Goal: Information Seeking & Learning: Learn about a topic

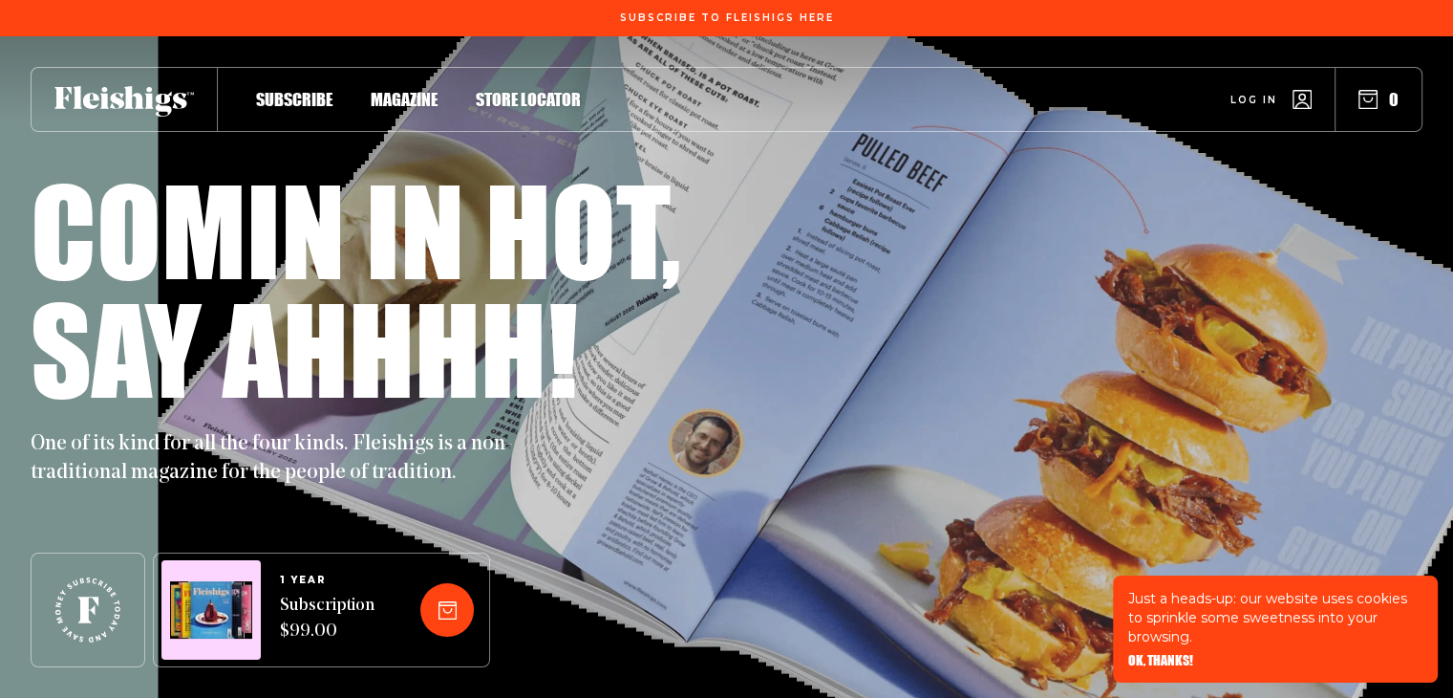
click at [1158, 654] on span "OK, THANKS!" at bounding box center [1161, 646] width 65 height 13
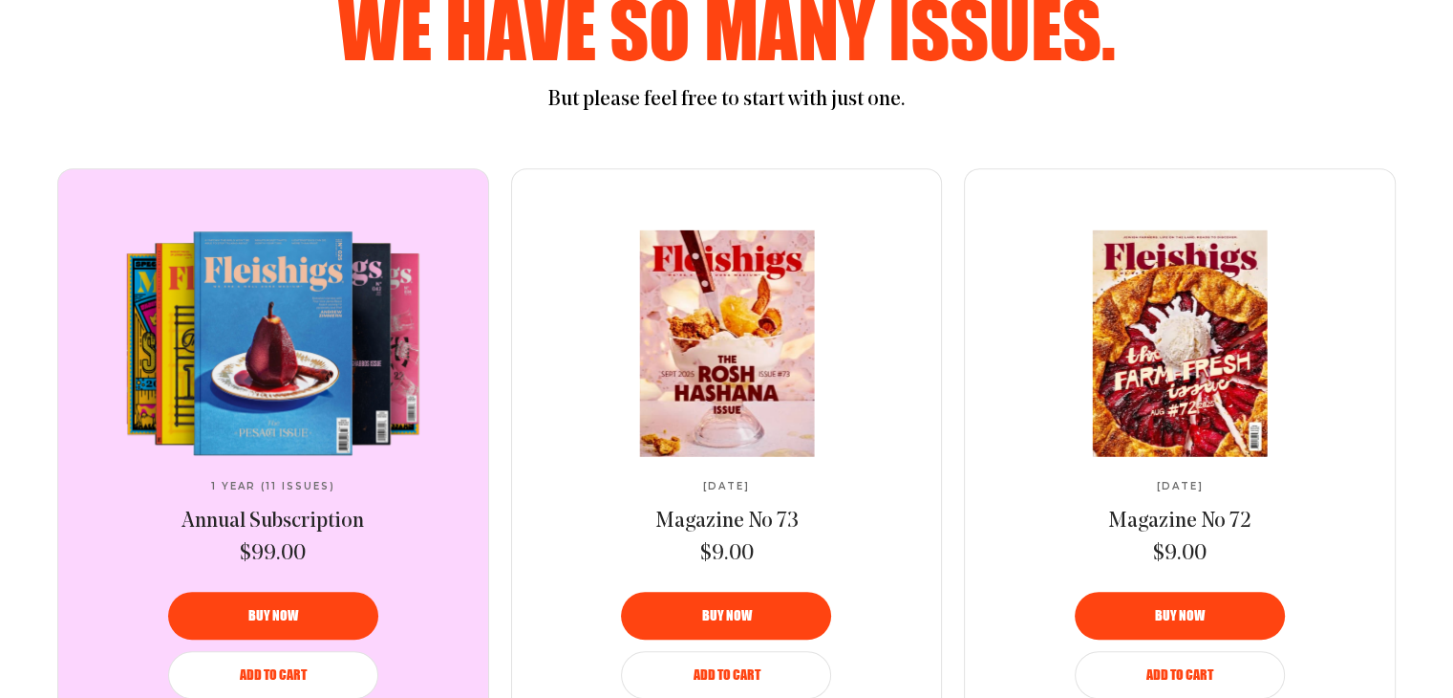
scroll to position [956, 0]
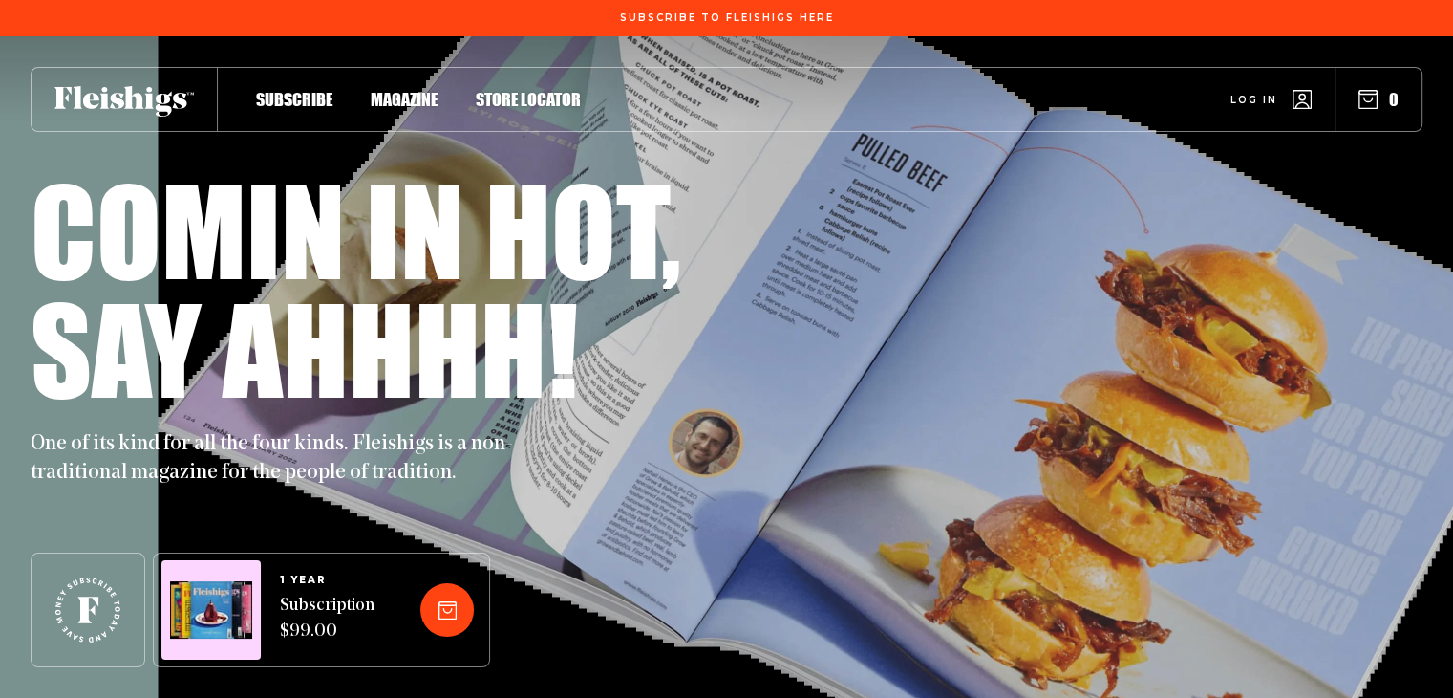
click at [405, 90] on span "Magazine" at bounding box center [404, 79] width 67 height 21
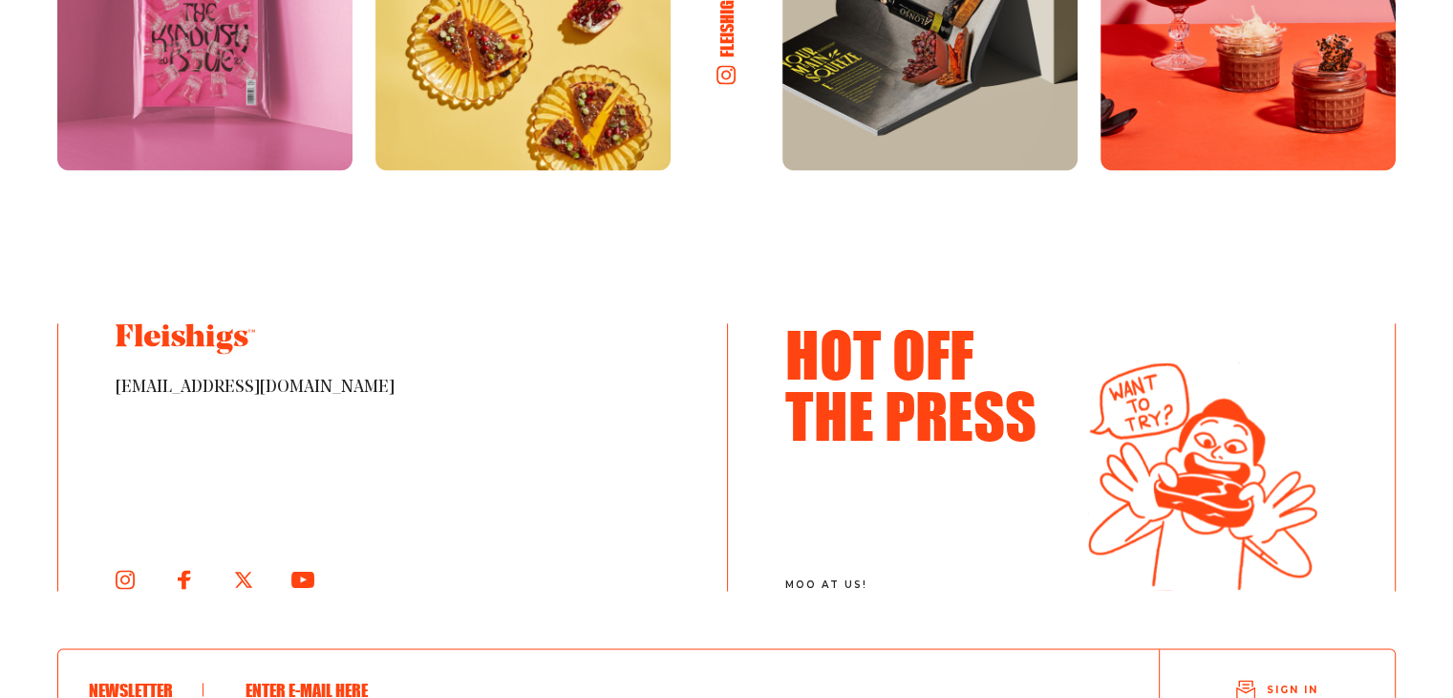
scroll to position [3058, 0]
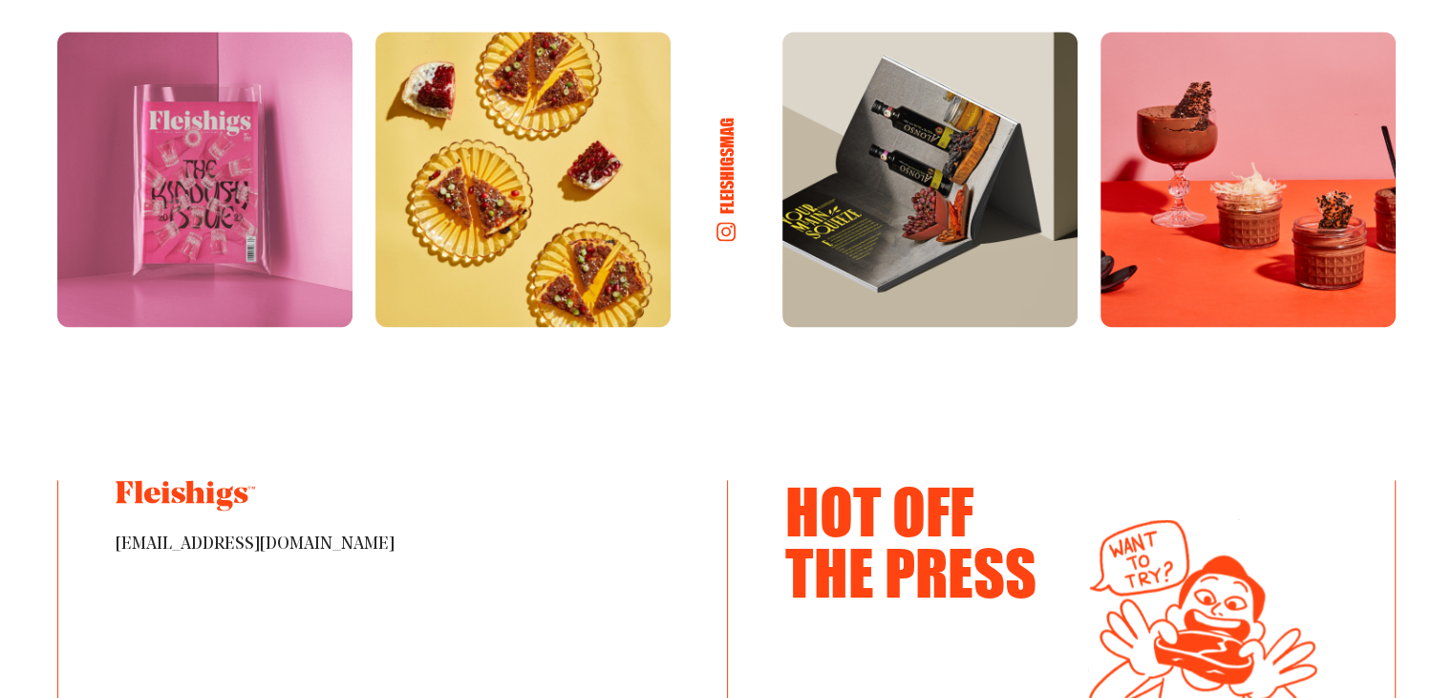
click at [1208, 164] on img at bounding box center [1248, 179] width 295 height 295
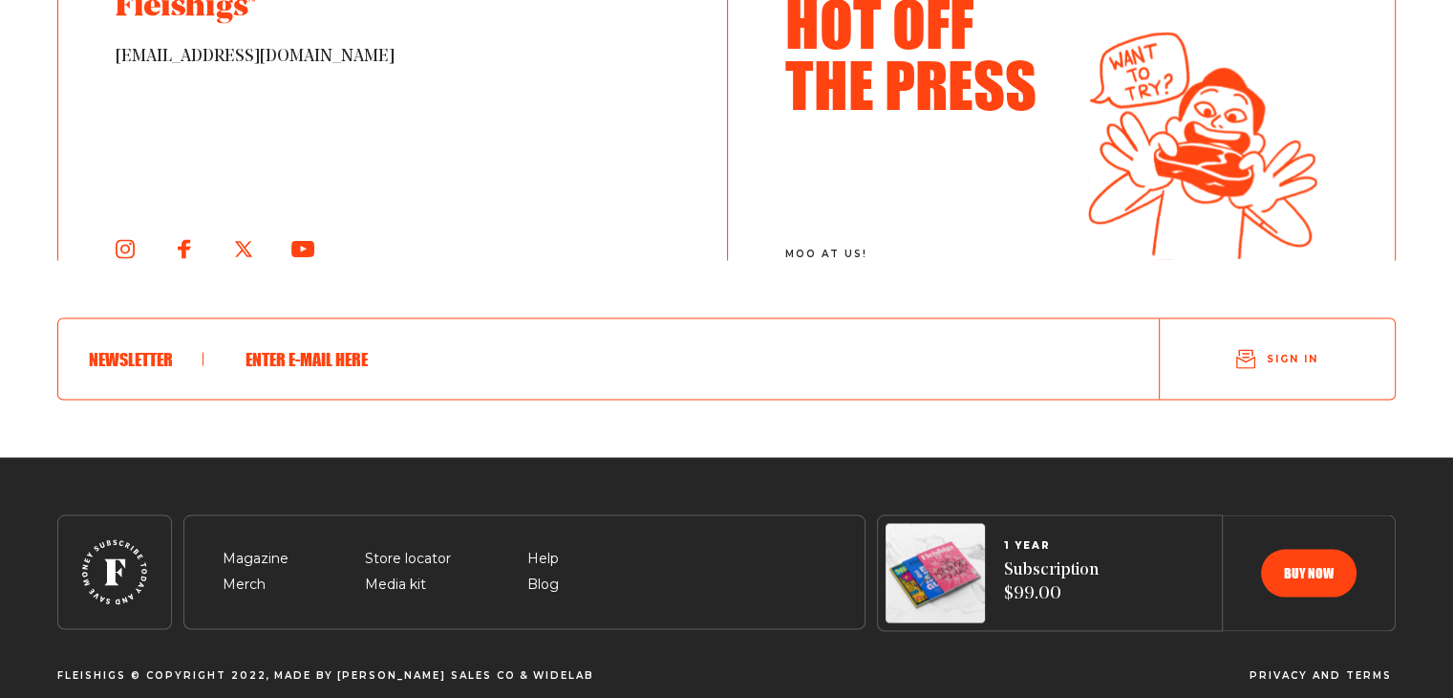
scroll to position [3372, 0]
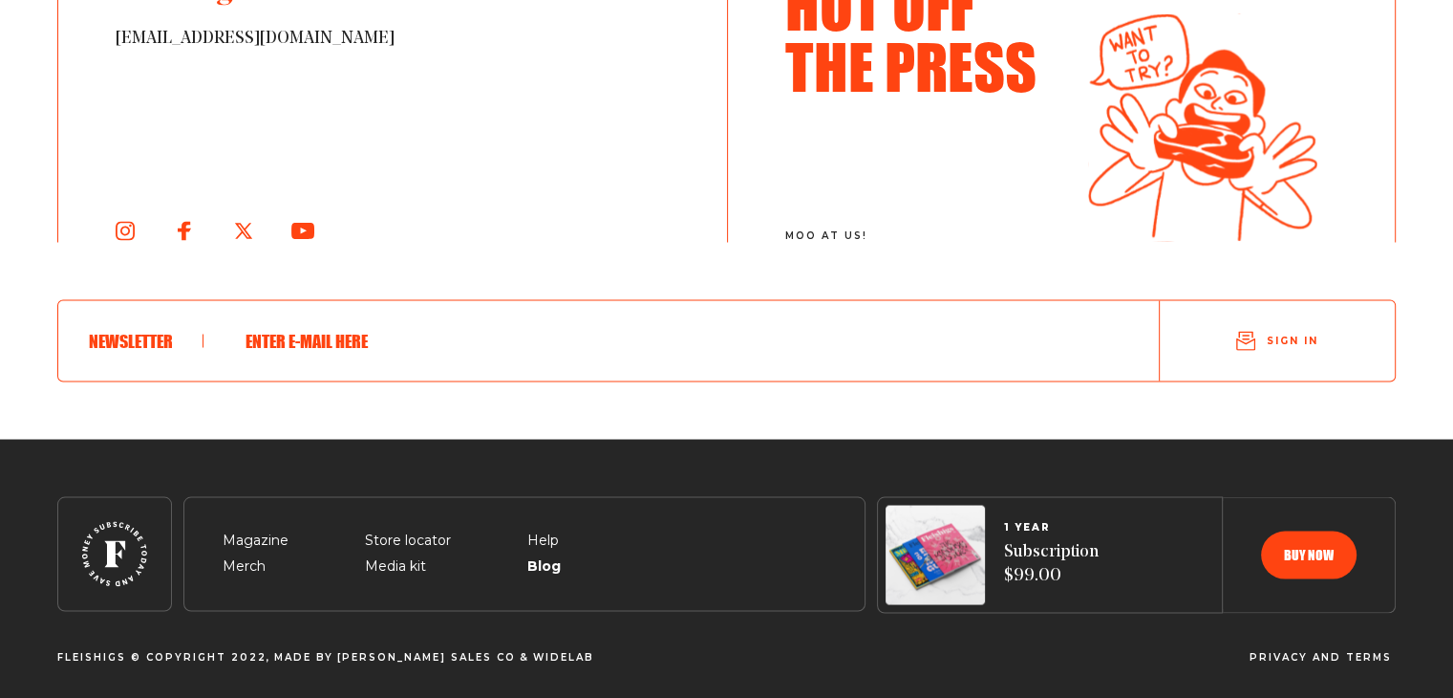
click at [549, 554] on span "Blog" at bounding box center [543, 542] width 32 height 23
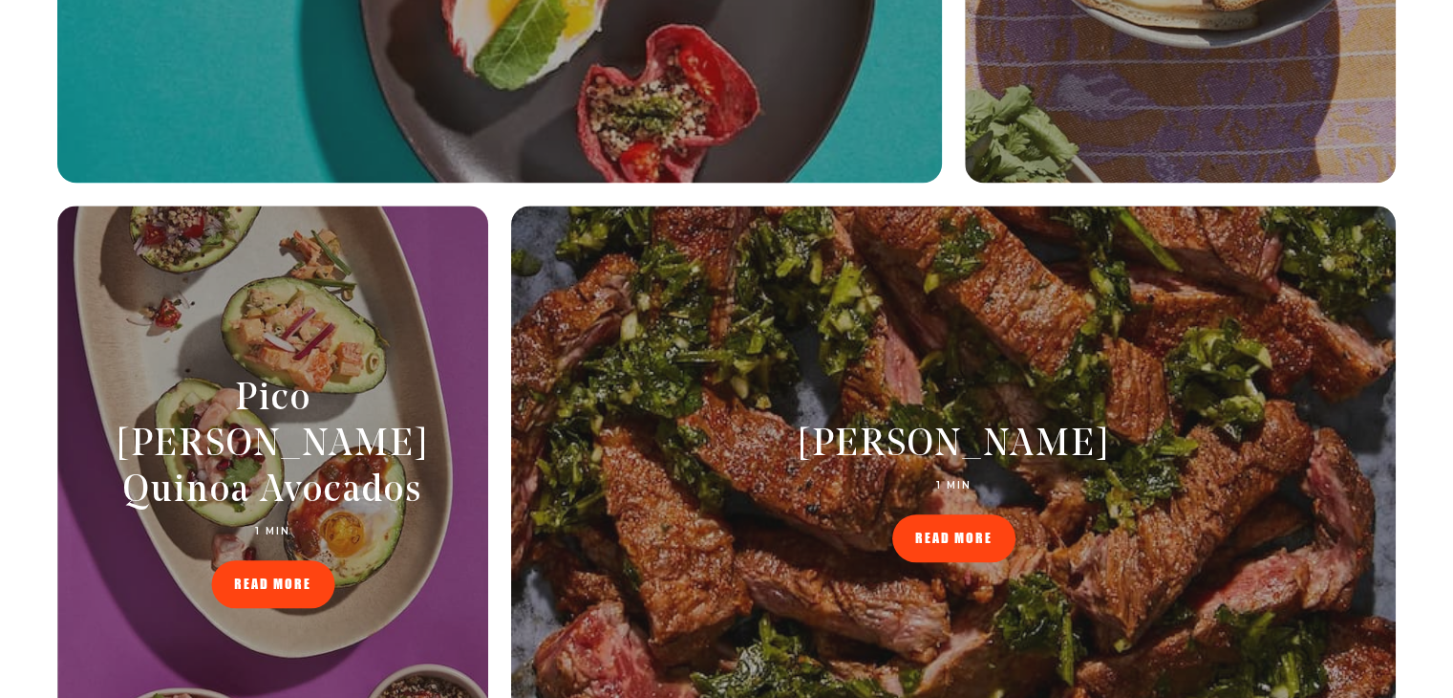
scroll to position [1624, 0]
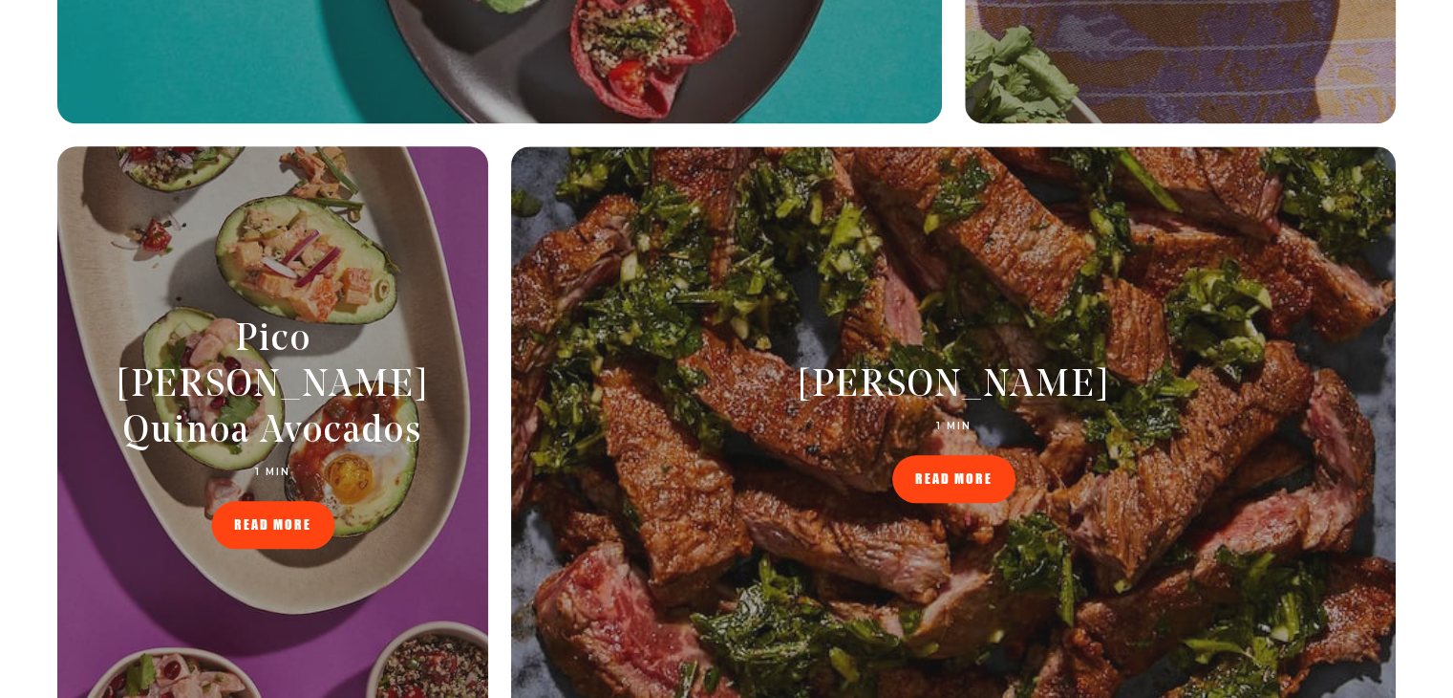
click at [191, 470] on div "Pico de Gallo Quinoa Avocados 1 MIN READ MORE" at bounding box center [272, 432] width 431 height 231
click at [268, 505] on span "READ MORE" at bounding box center [272, 511] width 77 height 13
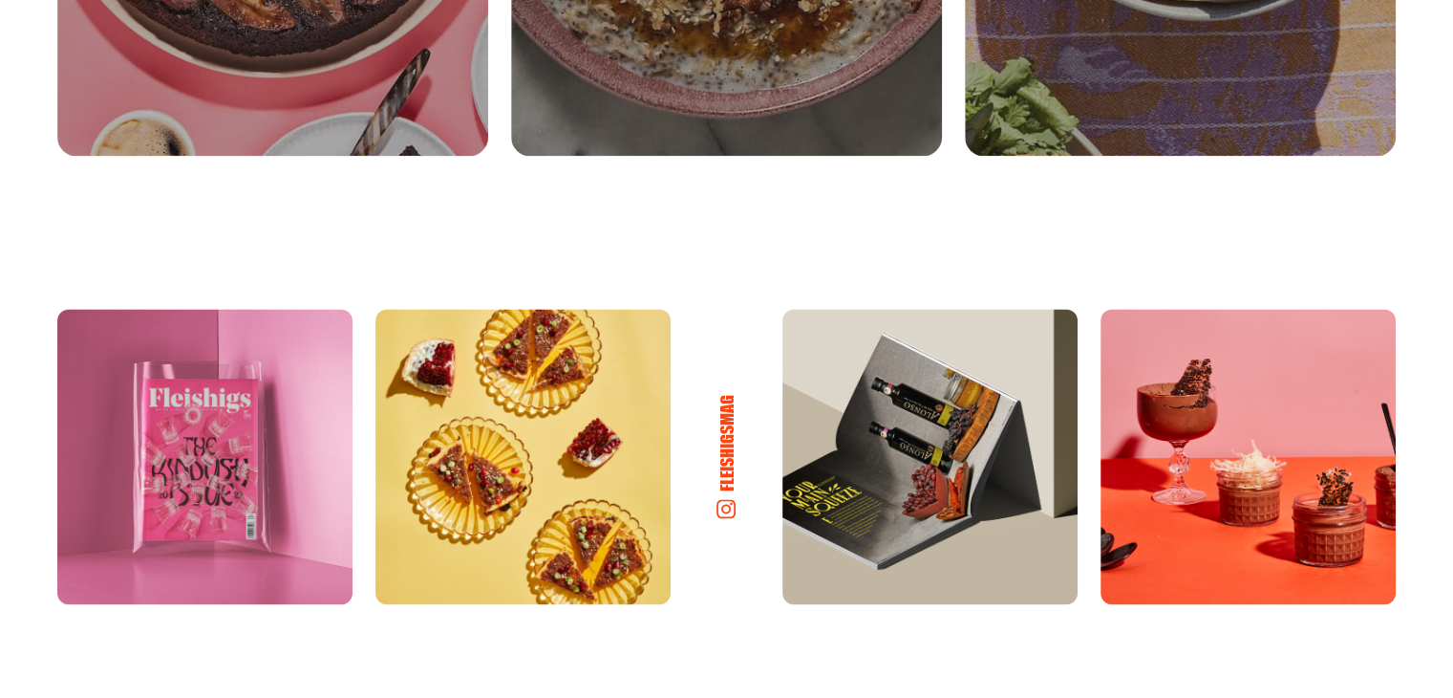
scroll to position [3153, 0]
